Goal: Transaction & Acquisition: Book appointment/travel/reservation

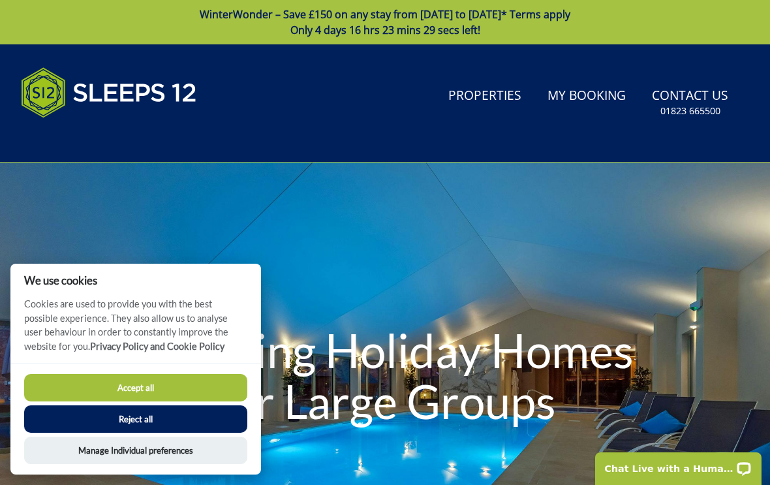
click at [172, 388] on button "Accept all" at bounding box center [135, 387] width 223 height 27
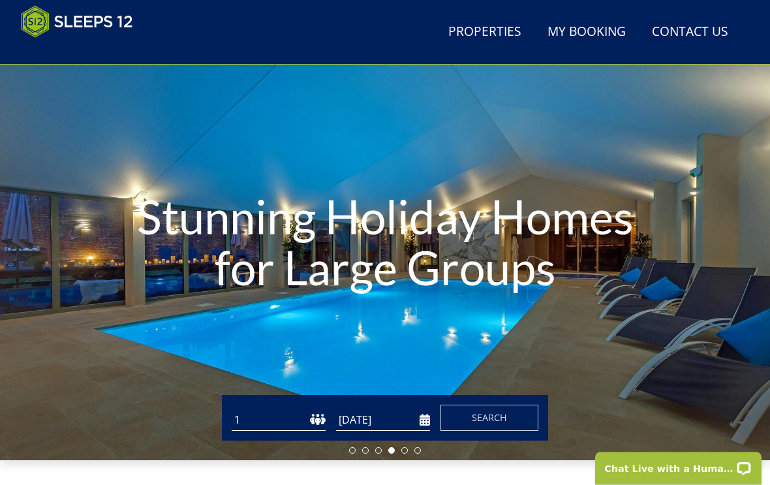
scroll to position [80, 0]
click at [593, 35] on link "My Booking" at bounding box center [586, 32] width 89 height 29
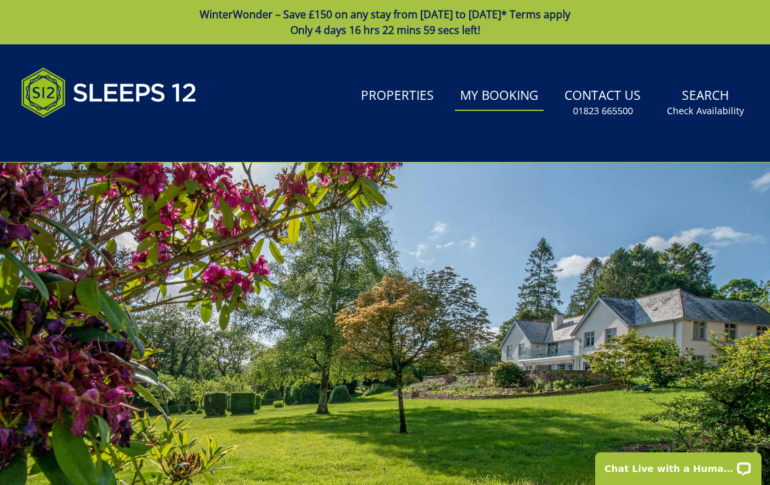
click at [699, 98] on link "Search Check Availability" at bounding box center [704, 103] width 87 height 42
click at [709, 115] on small "Check Availability" at bounding box center [705, 110] width 77 height 13
click at [714, 121] on link "Search Check Availability" at bounding box center [704, 103] width 87 height 42
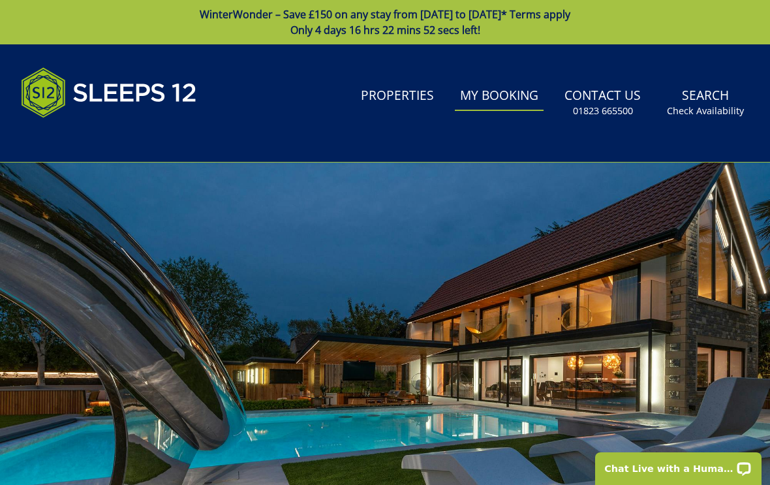
click at [717, 102] on link "Search Check Availability" at bounding box center [704, 103] width 87 height 42
click at [710, 106] on small "Check Availability" at bounding box center [705, 110] width 77 height 13
click at [714, 119] on link "Search Check Availability" at bounding box center [704, 103] width 87 height 42
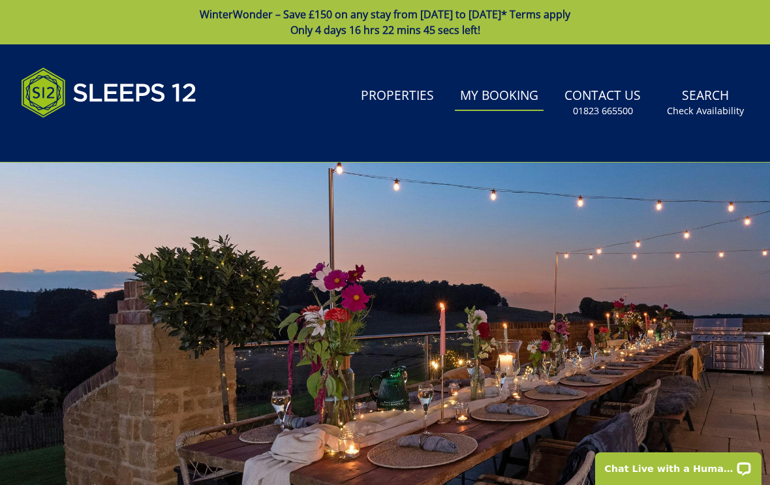
click at [697, 106] on small "Check Availability" at bounding box center [705, 110] width 77 height 13
click at [691, 123] on link "Search Check Availability" at bounding box center [704, 103] width 87 height 42
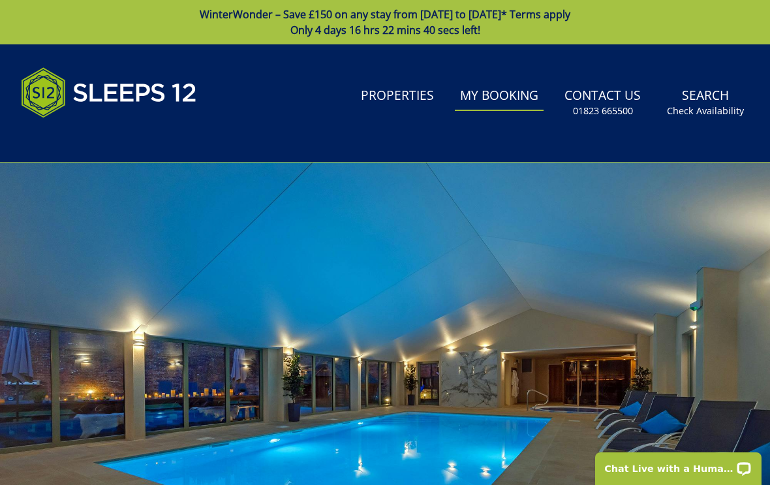
click at [421, 98] on link "Properties" at bounding box center [396, 96] width 83 height 29
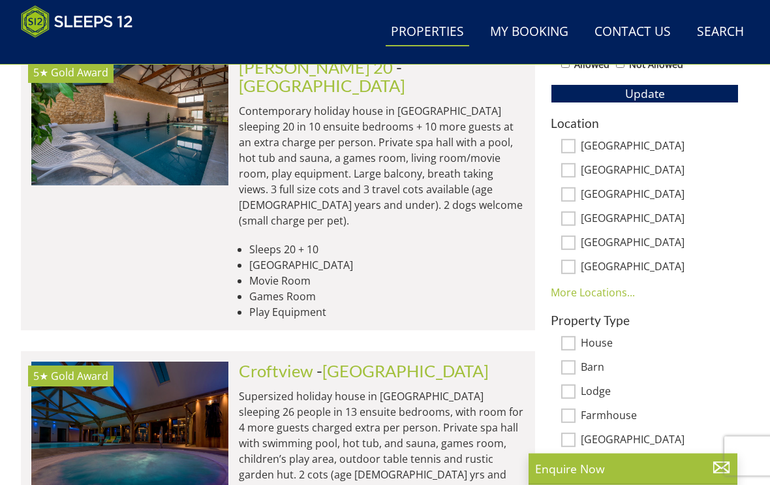
scroll to position [795, 0]
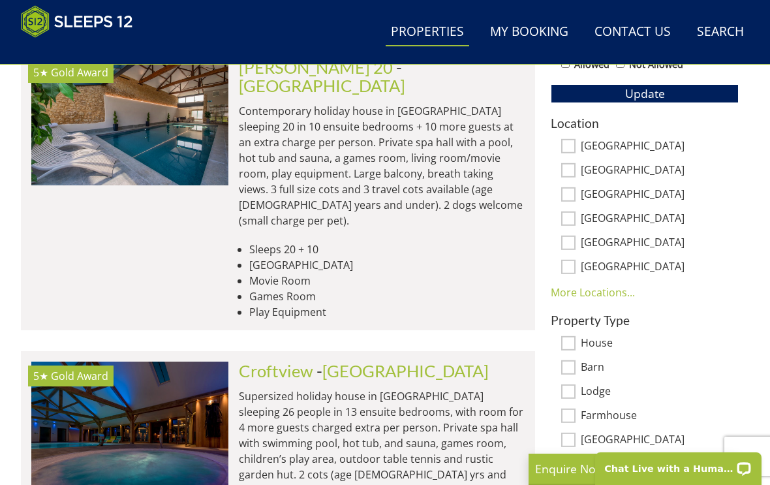
click at [572, 148] on input "[GEOGRAPHIC_DATA]" at bounding box center [568, 146] width 14 height 14
checkbox input "true"
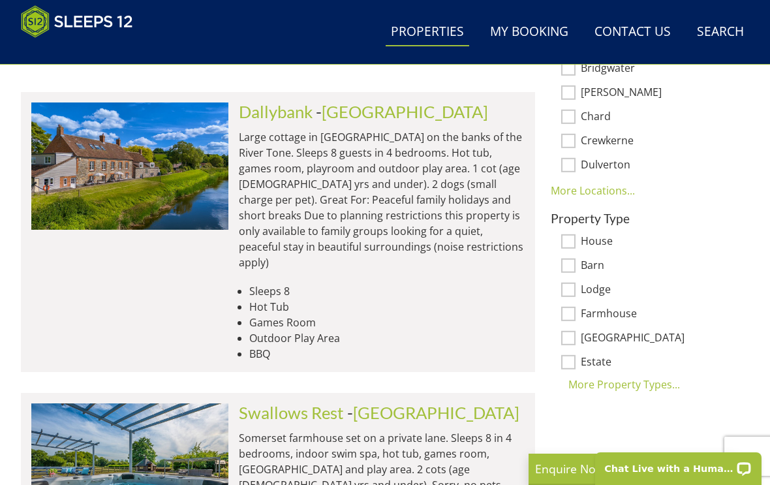
scroll to position [961, 0]
click at [574, 307] on input "Farmhouse" at bounding box center [568, 314] width 14 height 14
checkbox input "true"
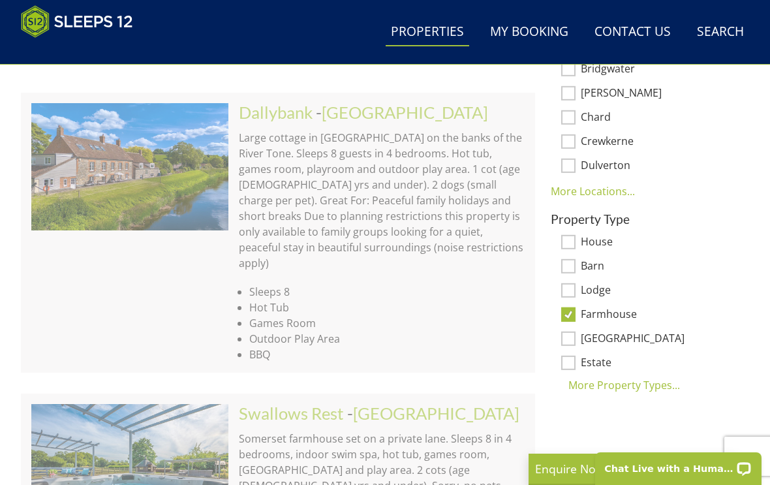
click at [575, 259] on input "Barn" at bounding box center [568, 266] width 14 height 14
checkbox input "true"
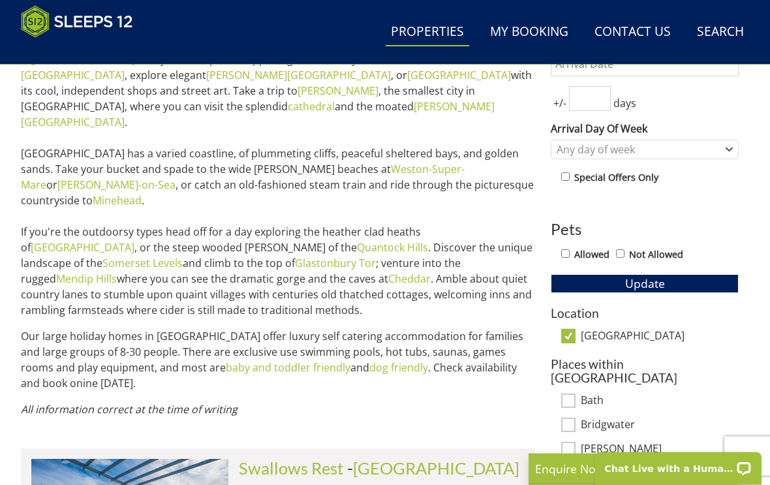
scroll to position [605, 0]
click at [569, 256] on input "Allowed" at bounding box center [565, 253] width 8 height 8
checkbox input "true"
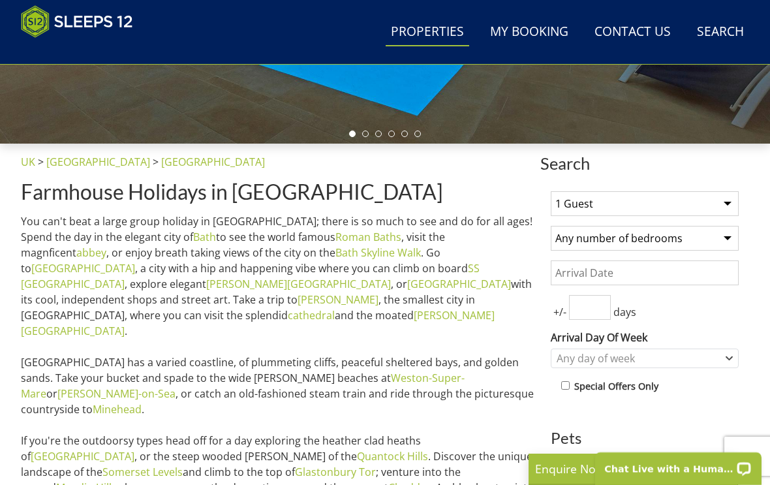
scroll to position [395, 0]
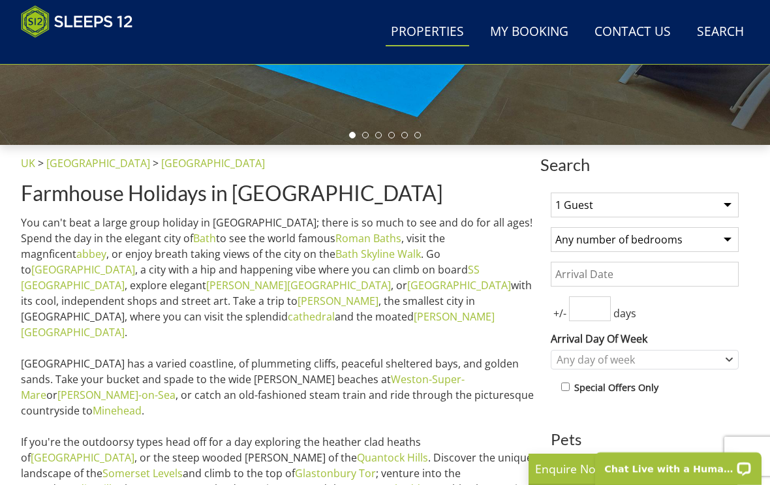
click at [733, 199] on select "1 Guest 2 Guests 3 Guests 4 Guests 5 Guests 6 Guests 7 Guests 8 Guests 9 Guests…" at bounding box center [645, 204] width 188 height 25
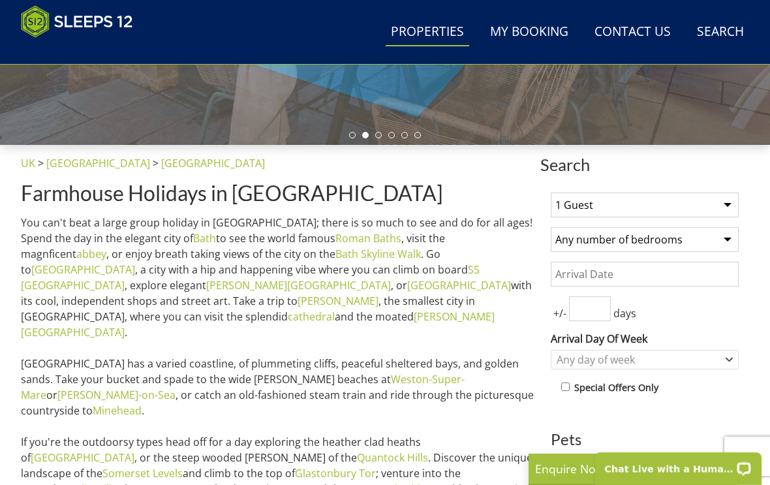
select select "15"
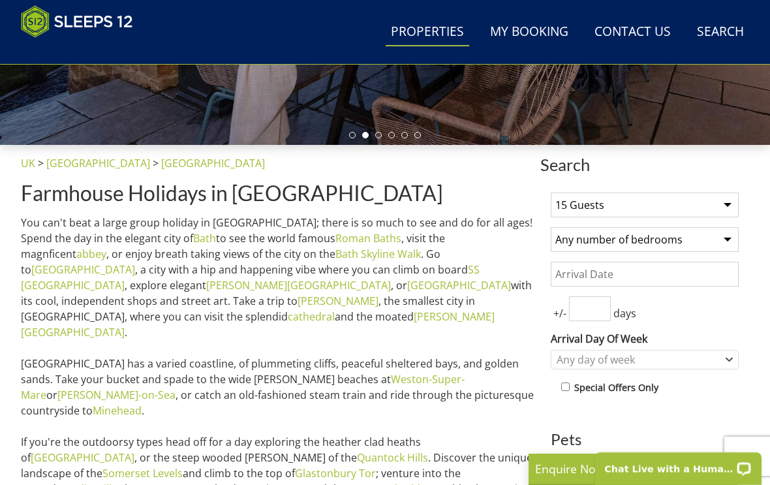
click at [731, 234] on select "Any number of bedrooms 1 Bedroom 2 Bedrooms 3 Bedrooms 4 Bedrooms 5 Bedrooms 6 …" at bounding box center [645, 239] width 188 height 25
select select "7"
click at [703, 275] on input "Date" at bounding box center [645, 274] width 188 height 25
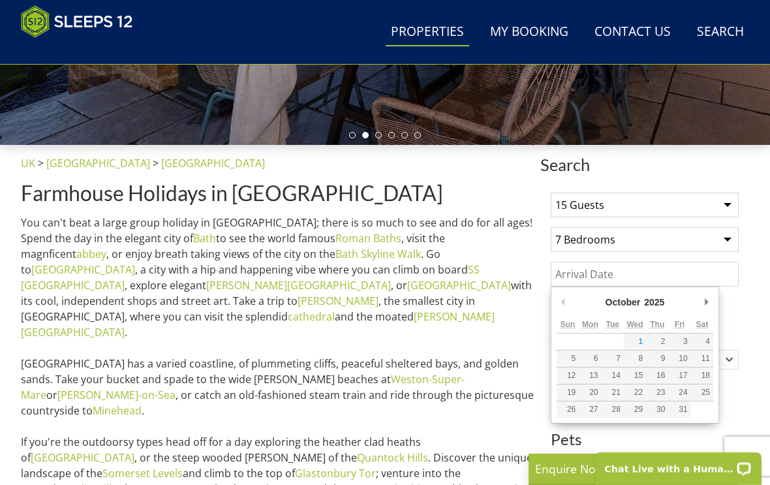
scroll to position [395, 0]
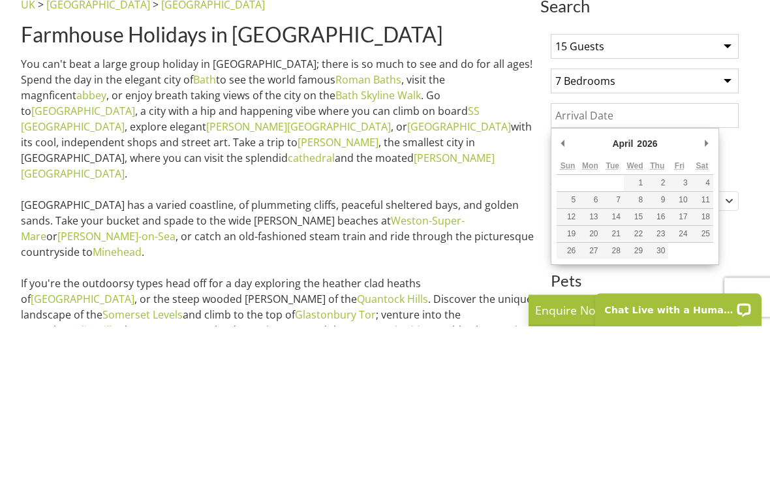
type input "[DATE]"
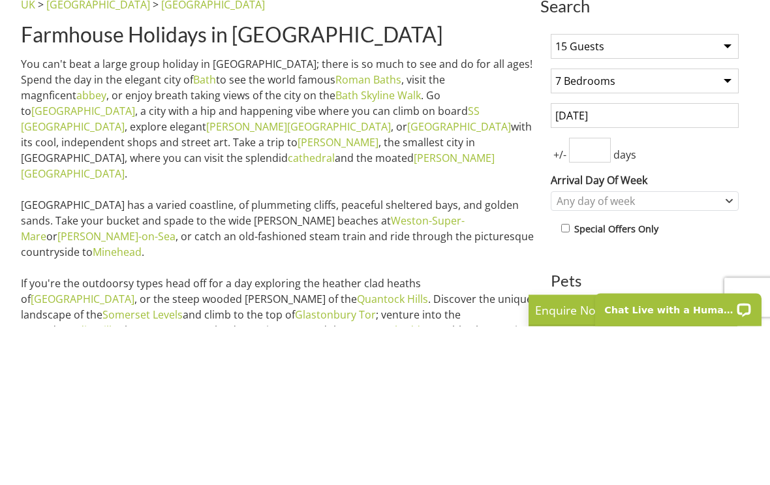
scroll to position [554, 0]
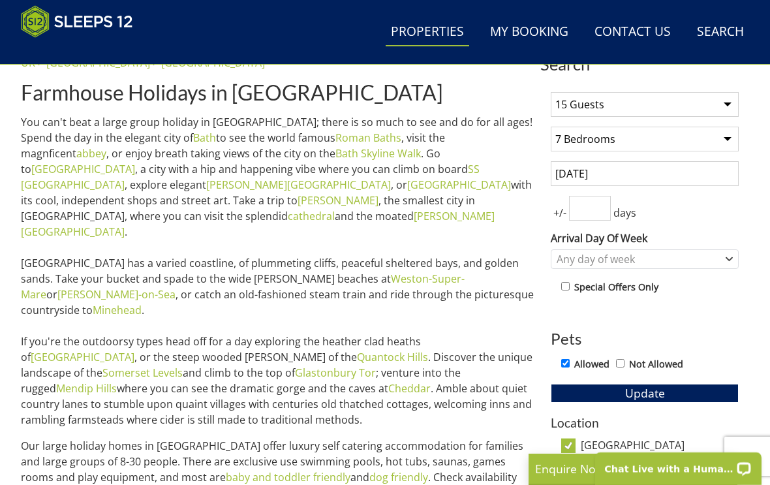
click at [598, 207] on input "number" at bounding box center [590, 208] width 42 height 25
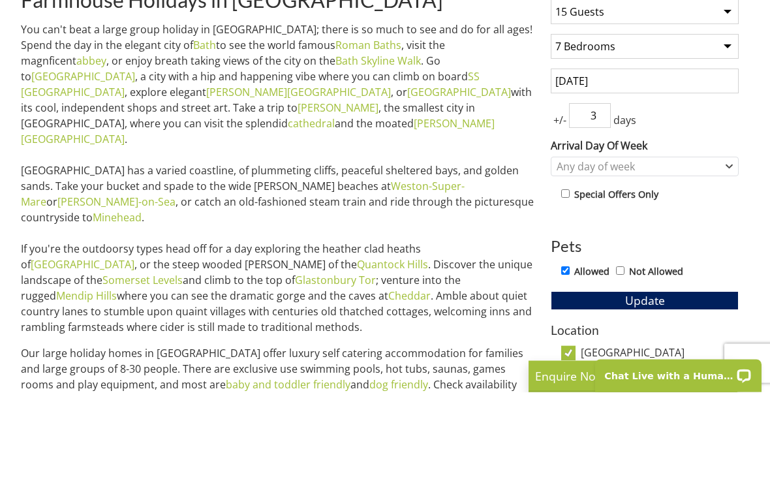
type input "3"
click at [732, 250] on div "Any day of week" at bounding box center [645, 260] width 188 height 20
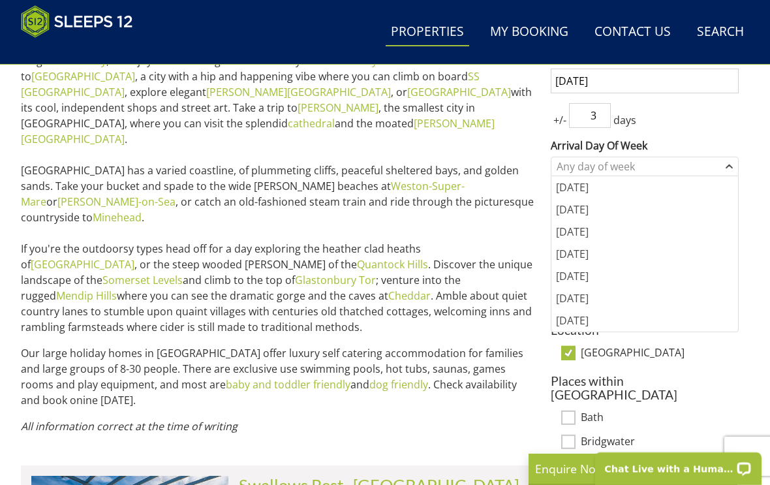
click at [707, 367] on turbo-frame "Location [GEOGRAPHIC_DATA] Places within [GEOGRAPHIC_DATA] [GEOGRAPHIC_DATA] [G…" at bounding box center [645, 447] width 188 height 249
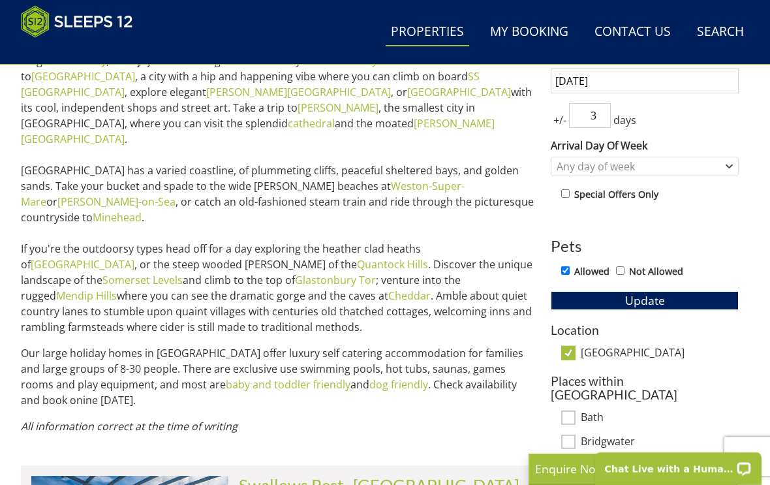
click at [676, 299] on button "Update" at bounding box center [645, 300] width 188 height 18
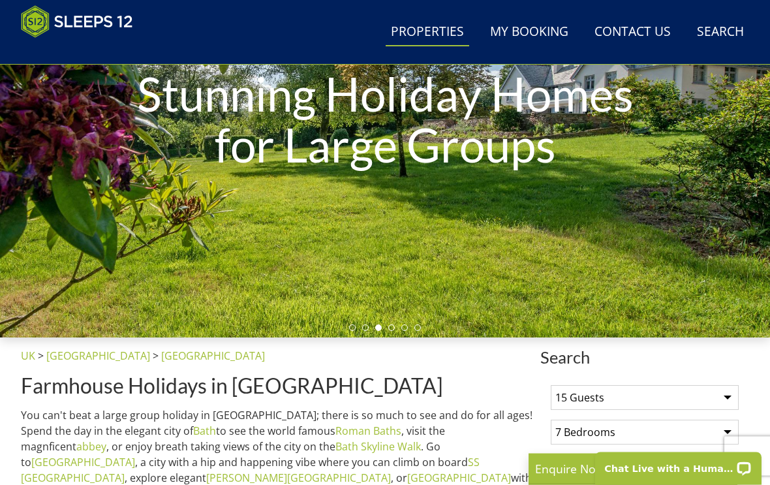
scroll to position [0, 0]
